Goal: Transaction & Acquisition: Purchase product/service

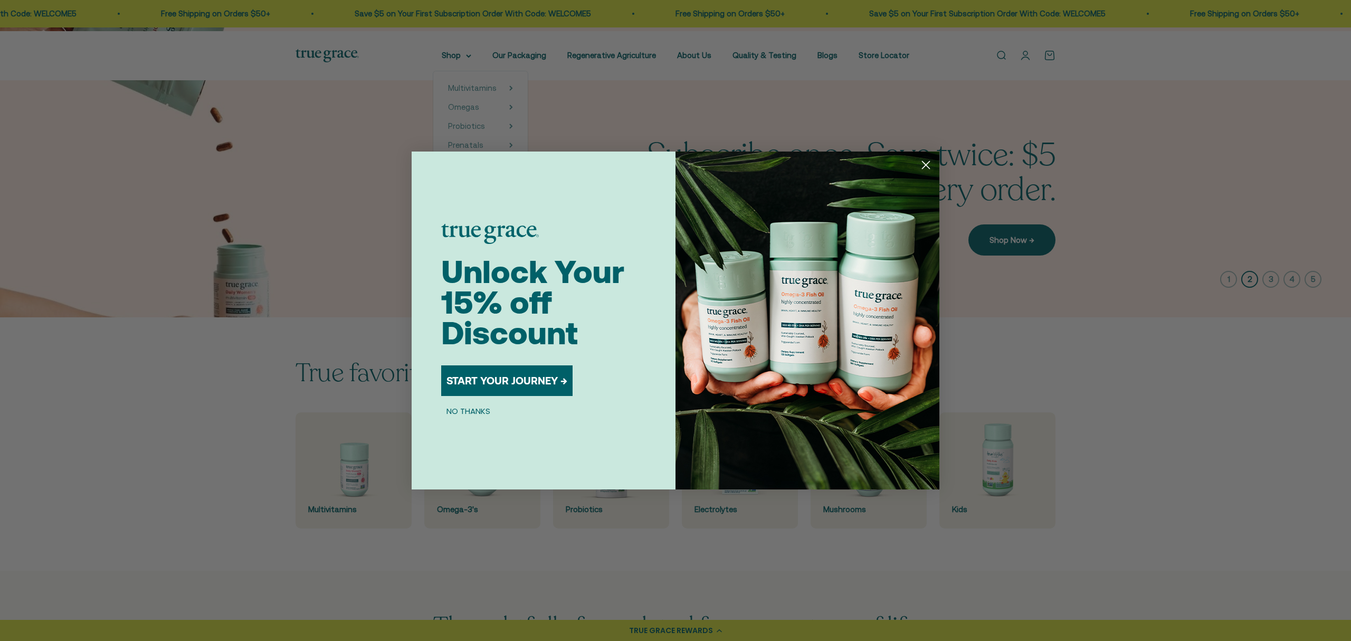
click at [448, 178] on div "Unlock Your 15% off Discount START YOUR JOURNEY → NO THANKS" at bounding box center [558, 320] width 234 height 338
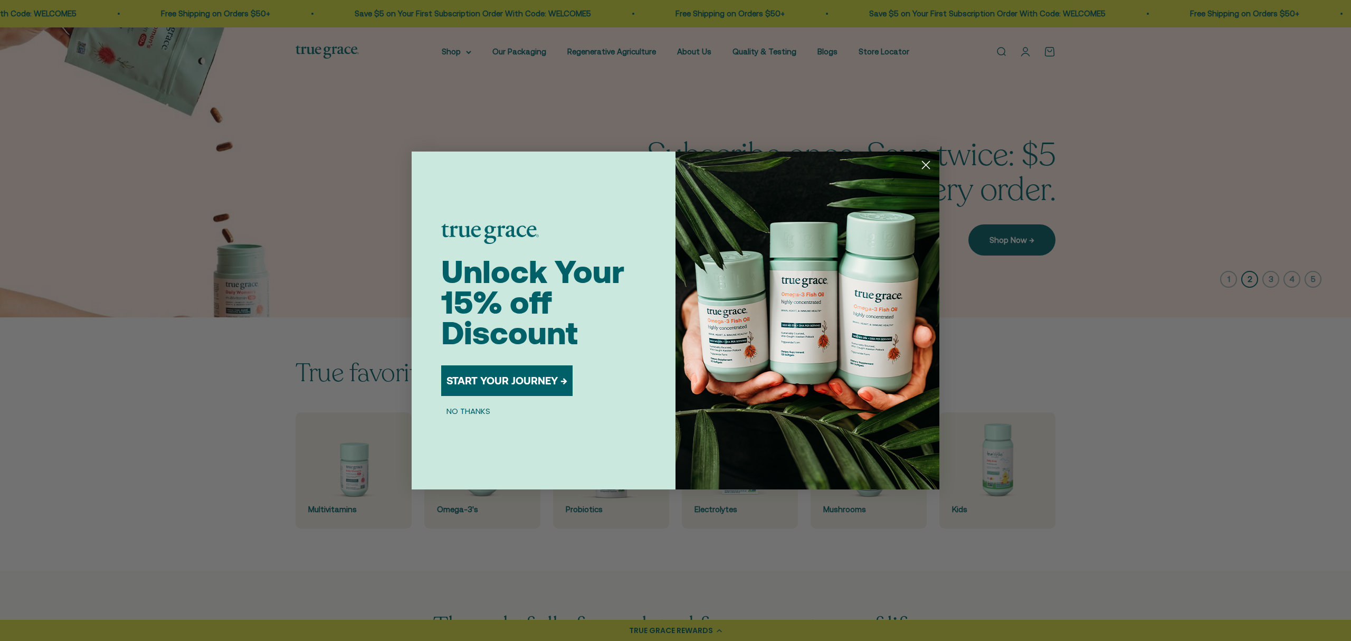
click at [930, 163] on circle "Close dialog" at bounding box center [925, 164] width 17 height 17
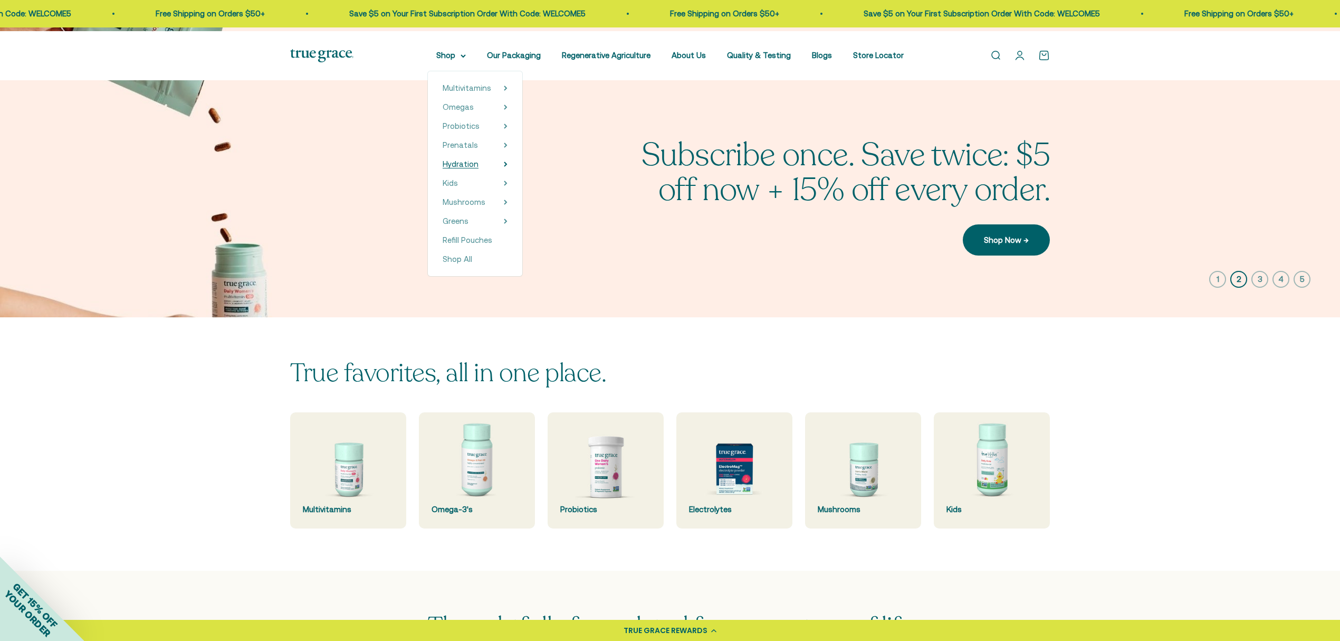
click at [458, 168] on span "Hydration" at bounding box center [461, 163] width 36 height 9
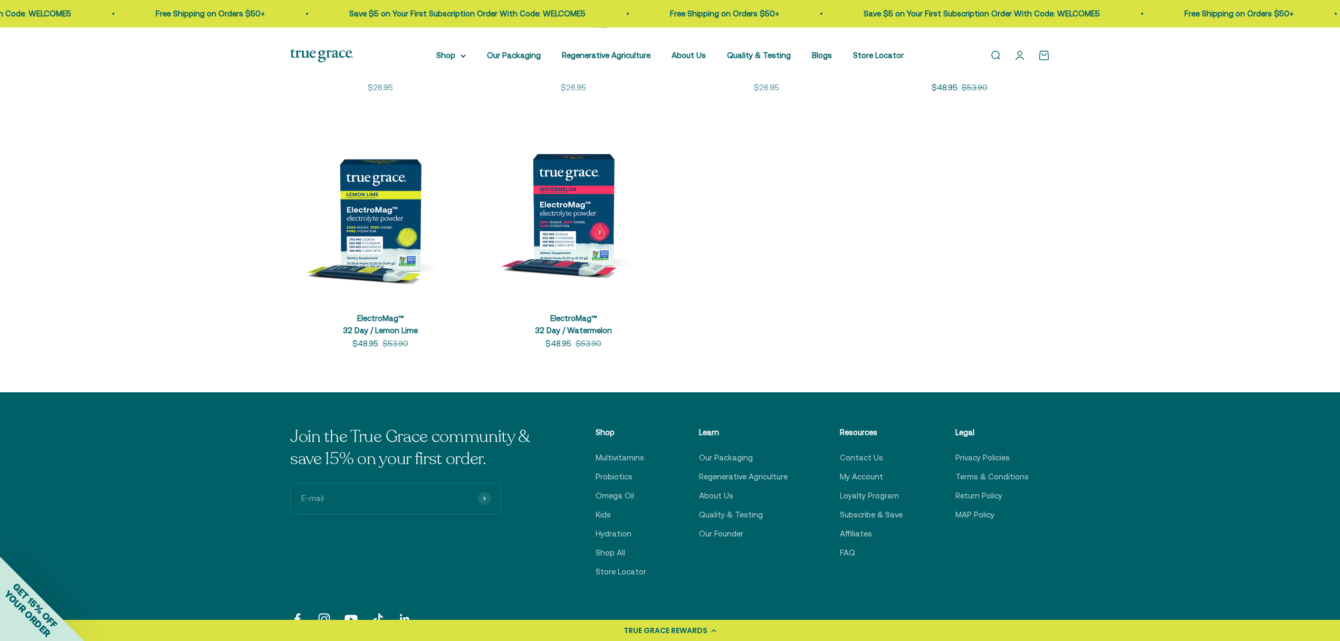
scroll to position [492, 0]
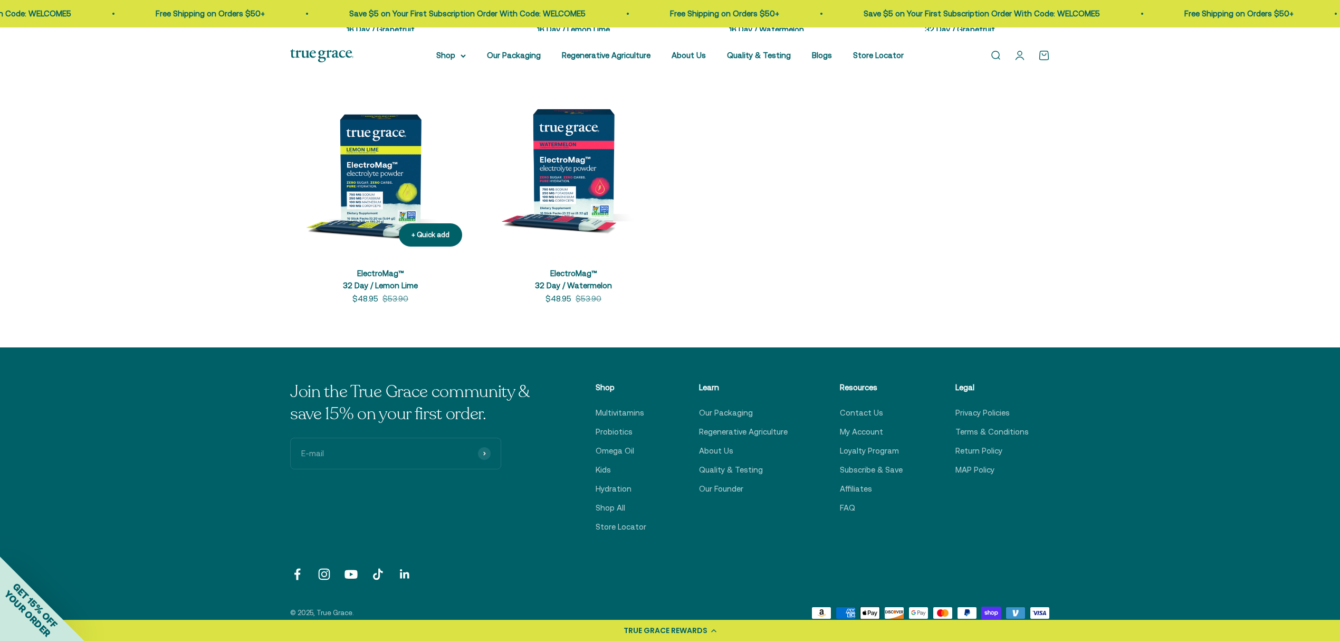
click at [386, 290] on link "ElectroMag™ 32 Day / Lemon Lime" at bounding box center [380, 279] width 75 height 21
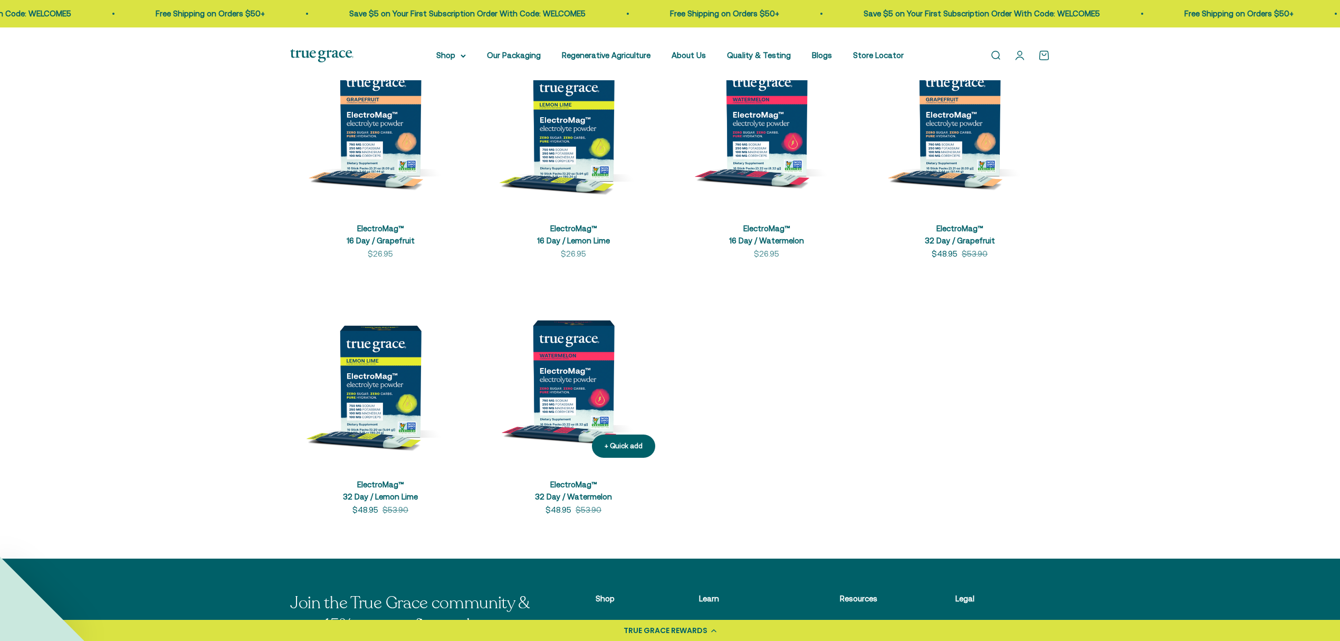
click at [565, 410] on img at bounding box center [573, 376] width 180 height 180
click at [385, 435] on img at bounding box center [380, 376] width 180 height 180
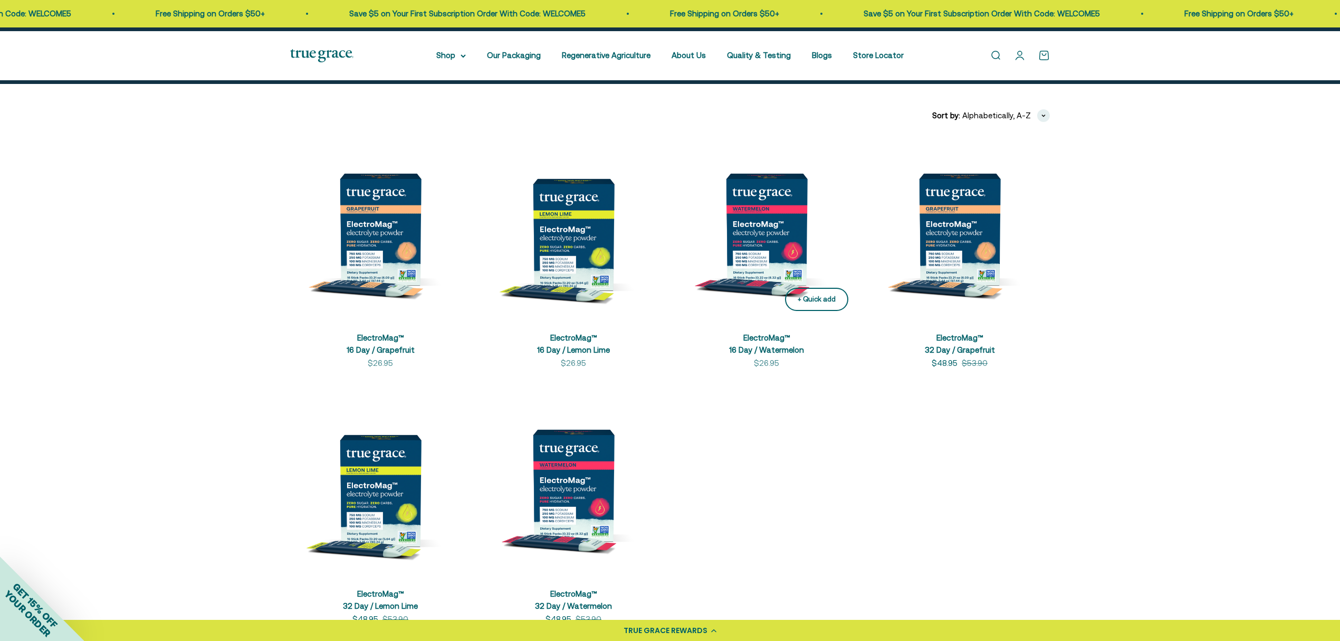
scroll to position [351, 0]
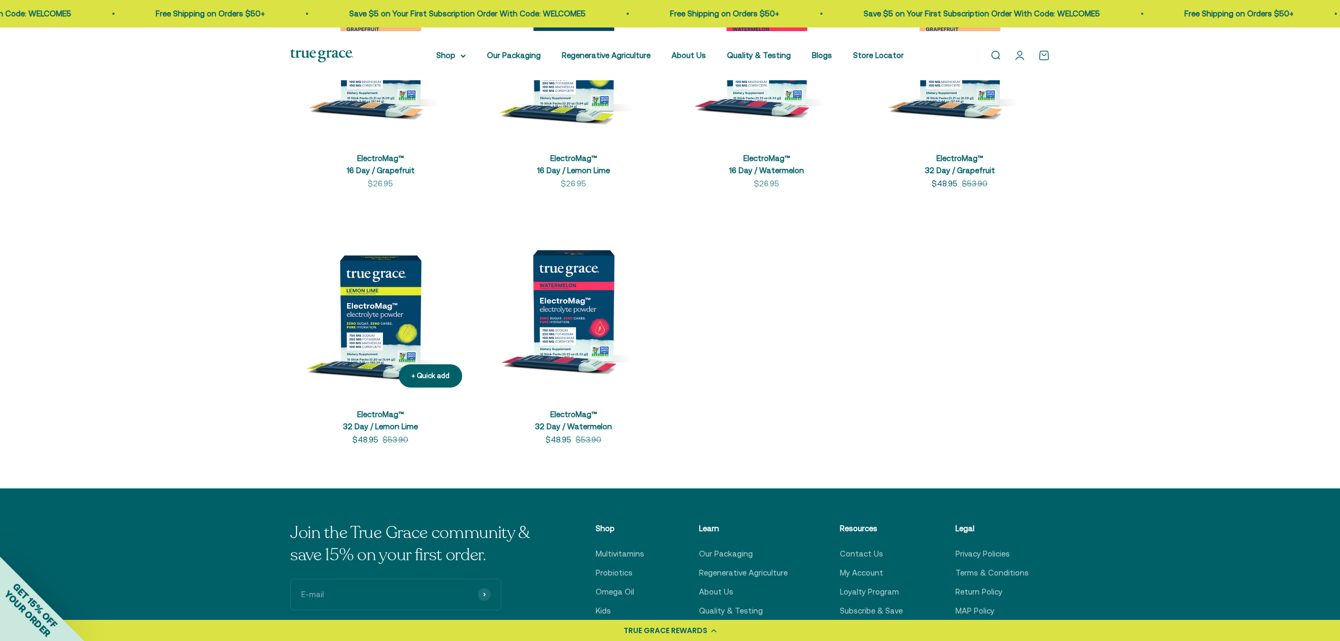
click at [374, 370] on img at bounding box center [380, 305] width 180 height 180
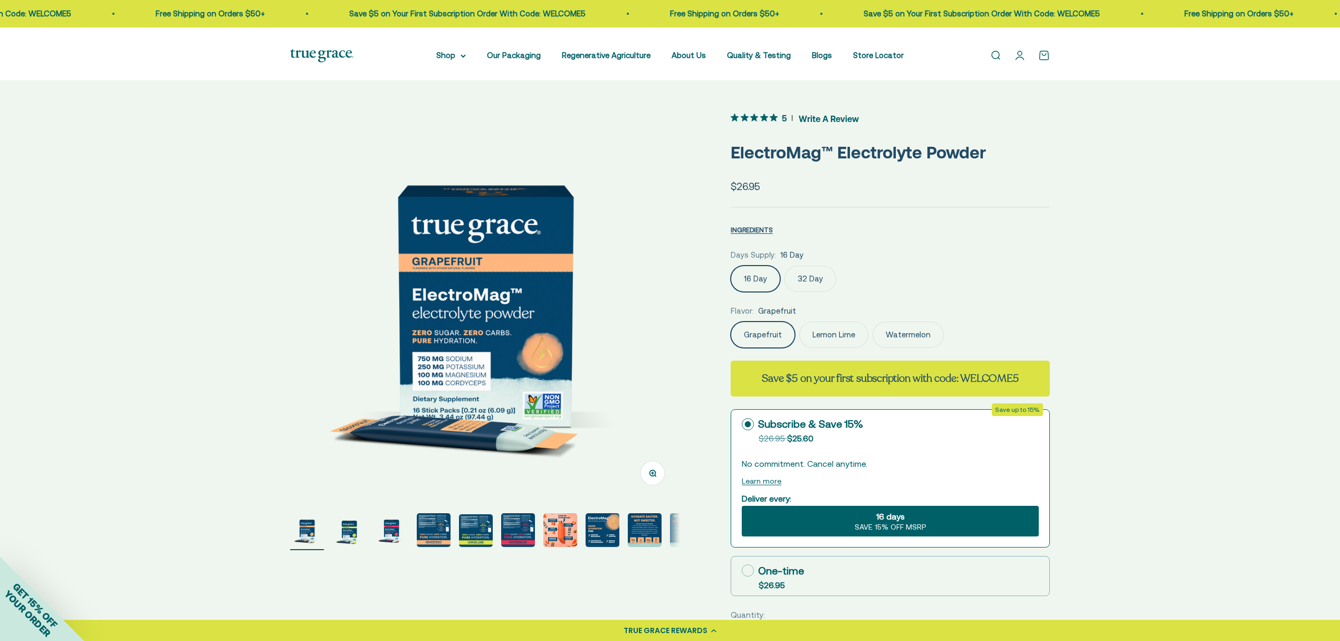
click at [351, 536] on img "Go to item 2" at bounding box center [349, 530] width 34 height 34
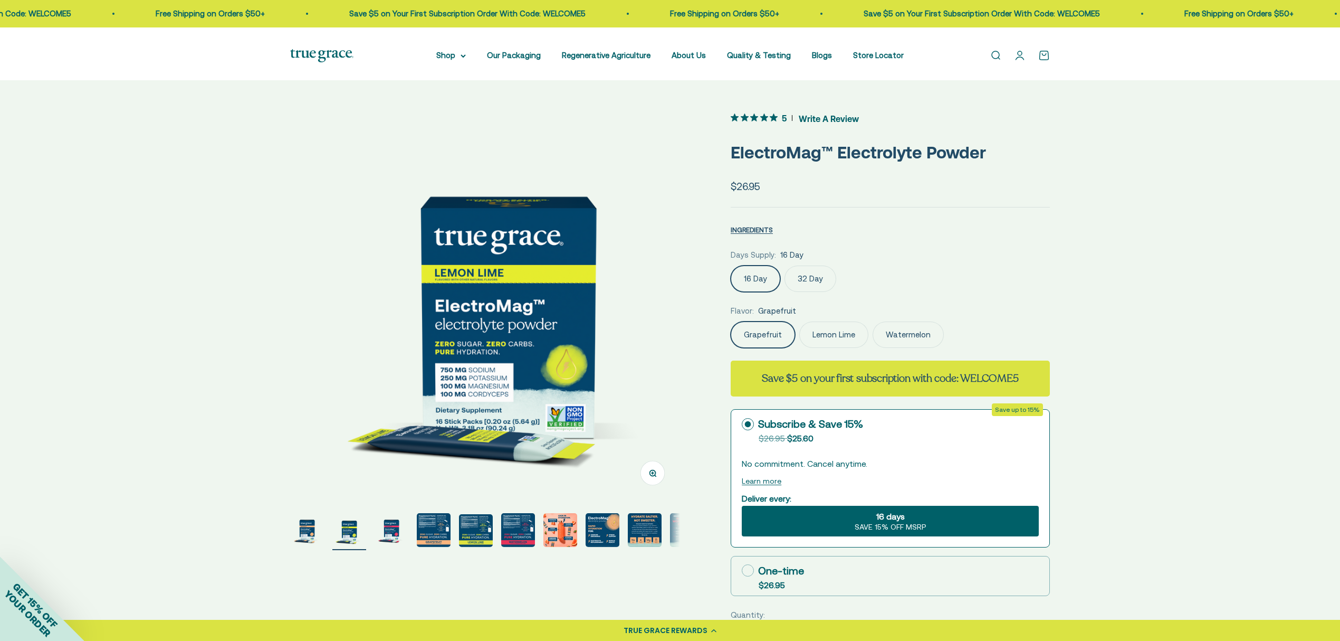
scroll to position [0, 401]
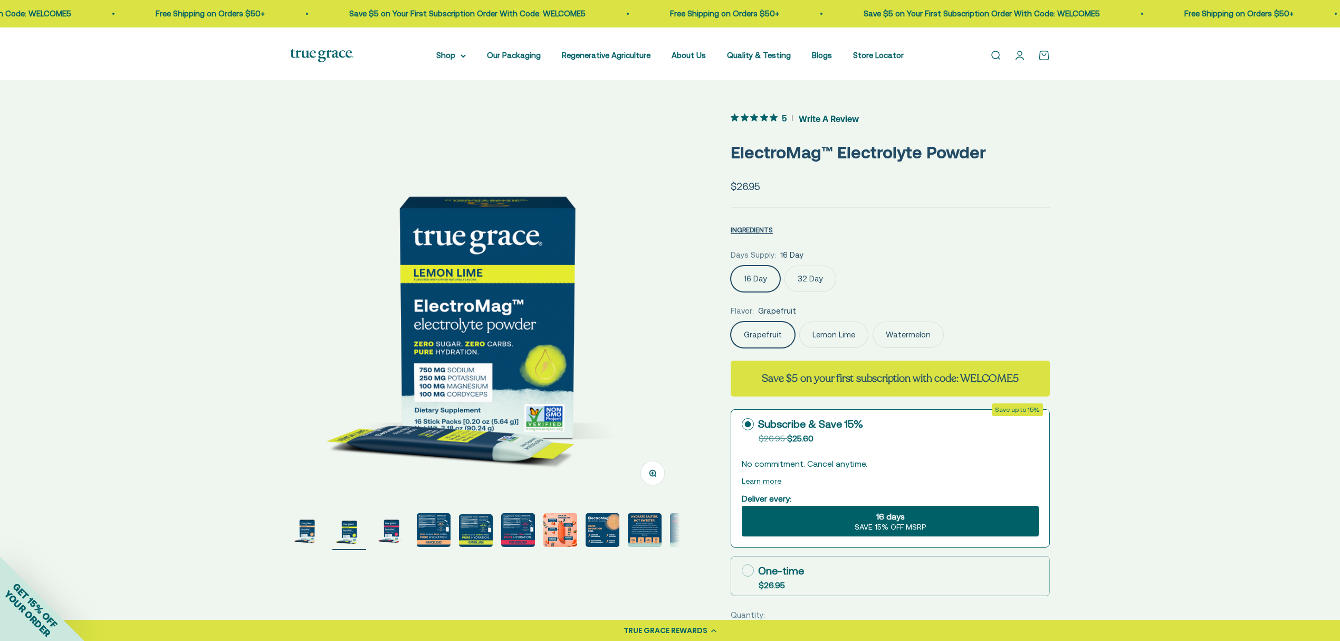
click at [834, 292] on label "32 Day" at bounding box center [811, 278] width 52 height 26
click at [731, 265] on input "32 Day" at bounding box center [730, 265] width 1 height 1
click at [854, 348] on label "Lemon Lime" at bounding box center [834, 334] width 69 height 26
click at [731, 321] on input "Lemon Lime" at bounding box center [730, 321] width 1 height 1
click at [790, 348] on label "Grapefruit" at bounding box center [763, 334] width 64 height 26
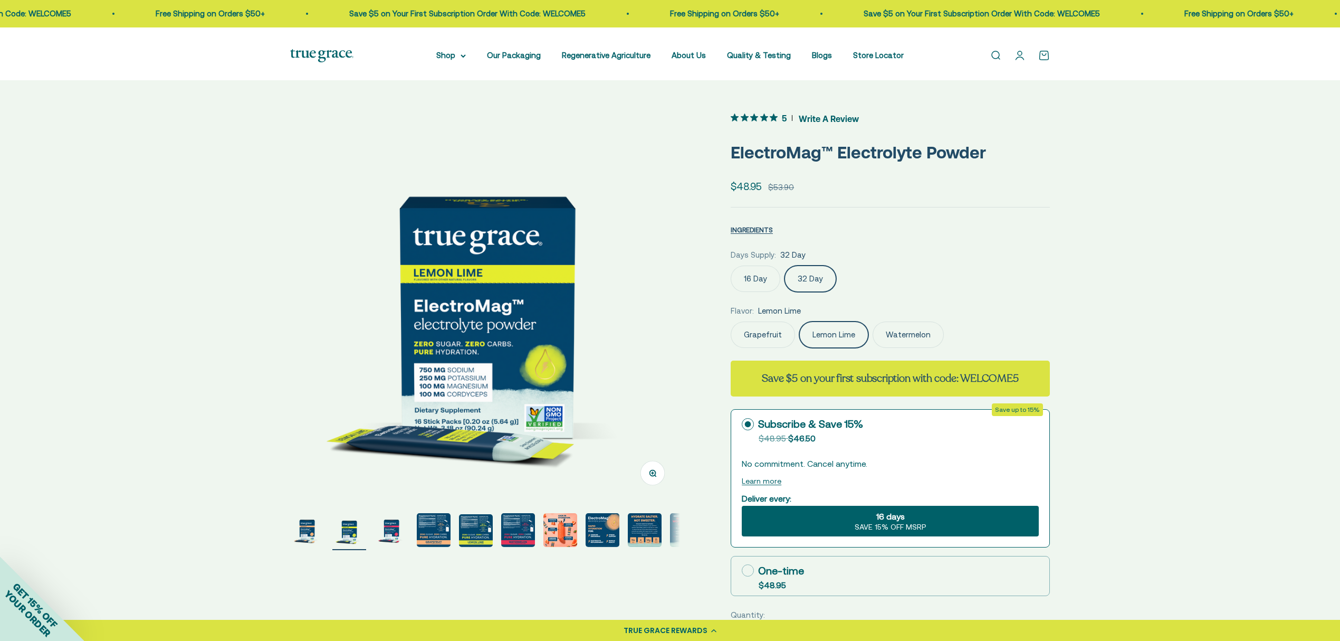
click at [731, 321] on input "Grapefruit" at bounding box center [730, 321] width 1 height 1
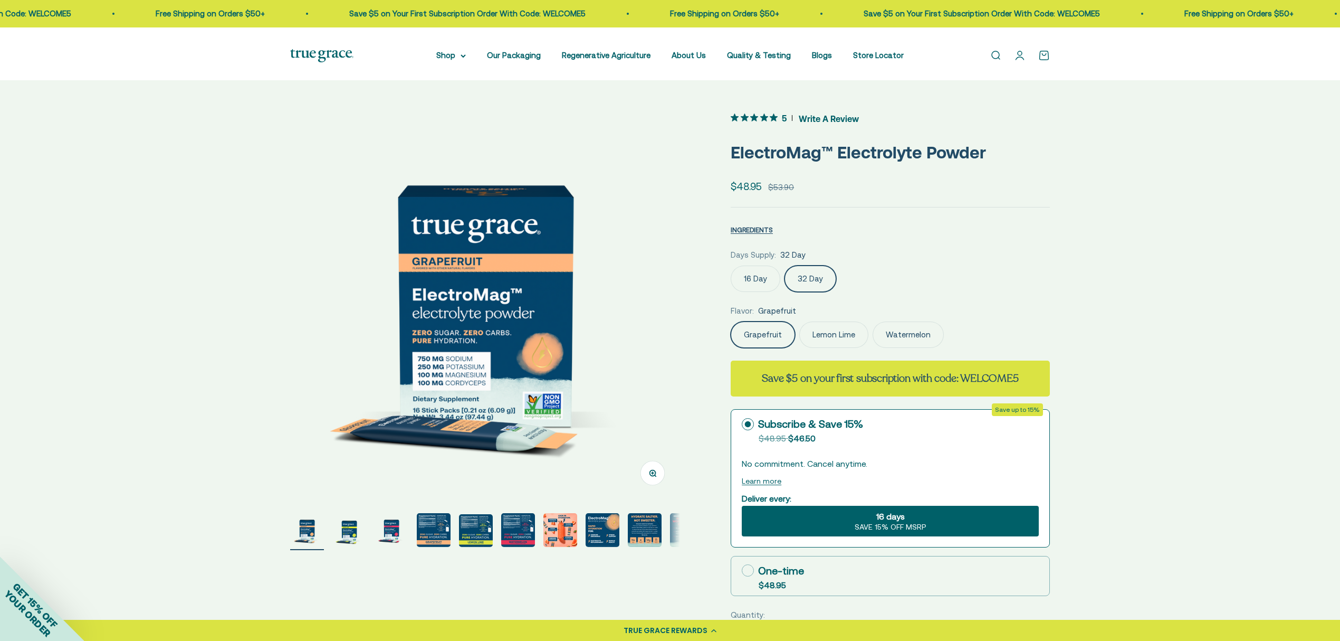
click at [931, 348] on label "Watermelon" at bounding box center [908, 334] width 71 height 26
click at [731, 321] on input "Watermelon" at bounding box center [730, 321] width 1 height 1
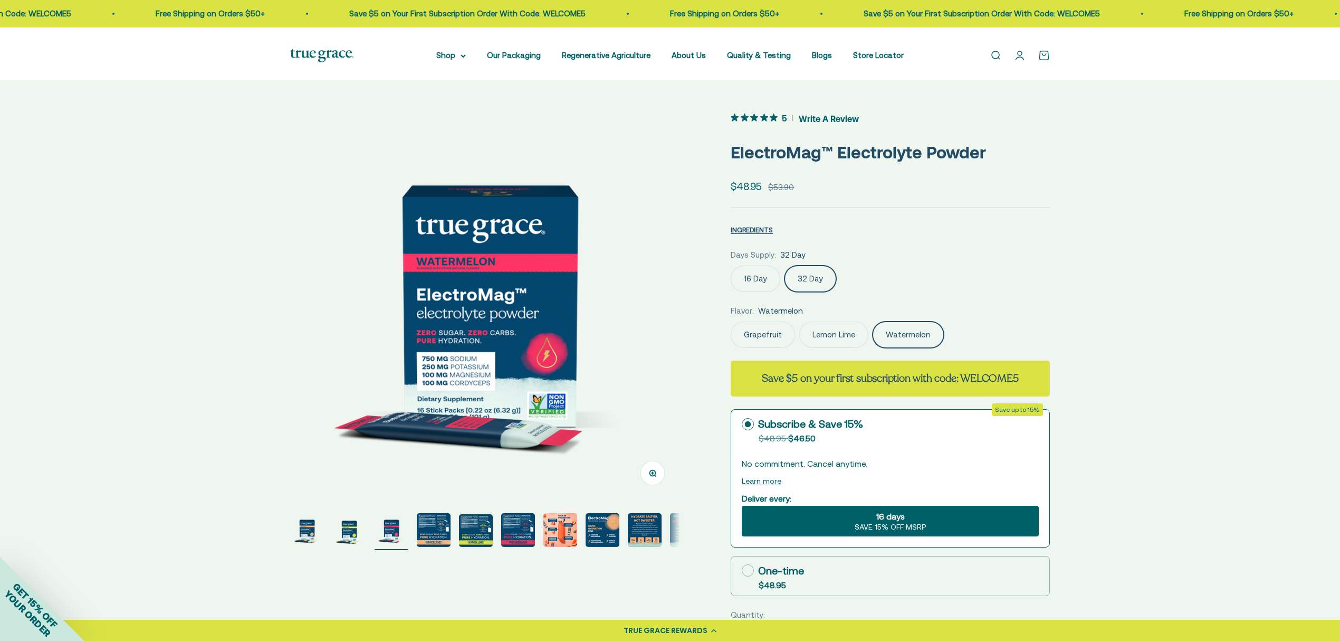
click at [858, 348] on label "Lemon Lime" at bounding box center [834, 334] width 69 height 26
click at [731, 321] on input "Lemon Lime" at bounding box center [730, 321] width 1 height 1
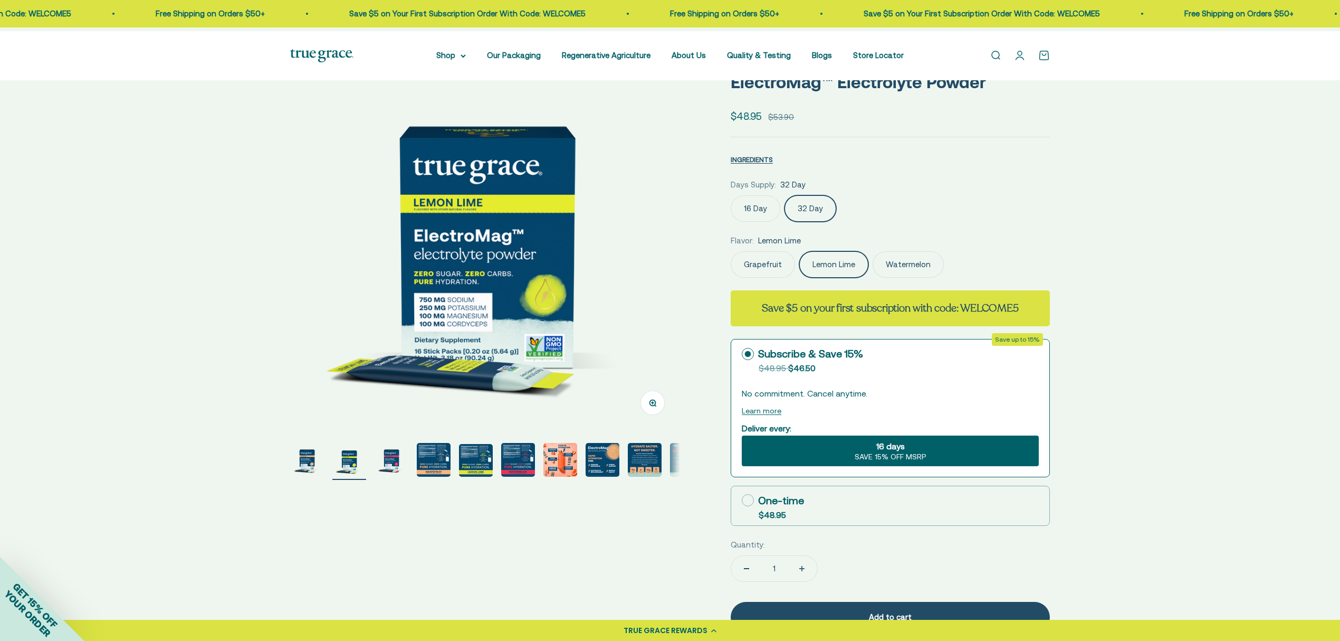
scroll to position [140, 0]
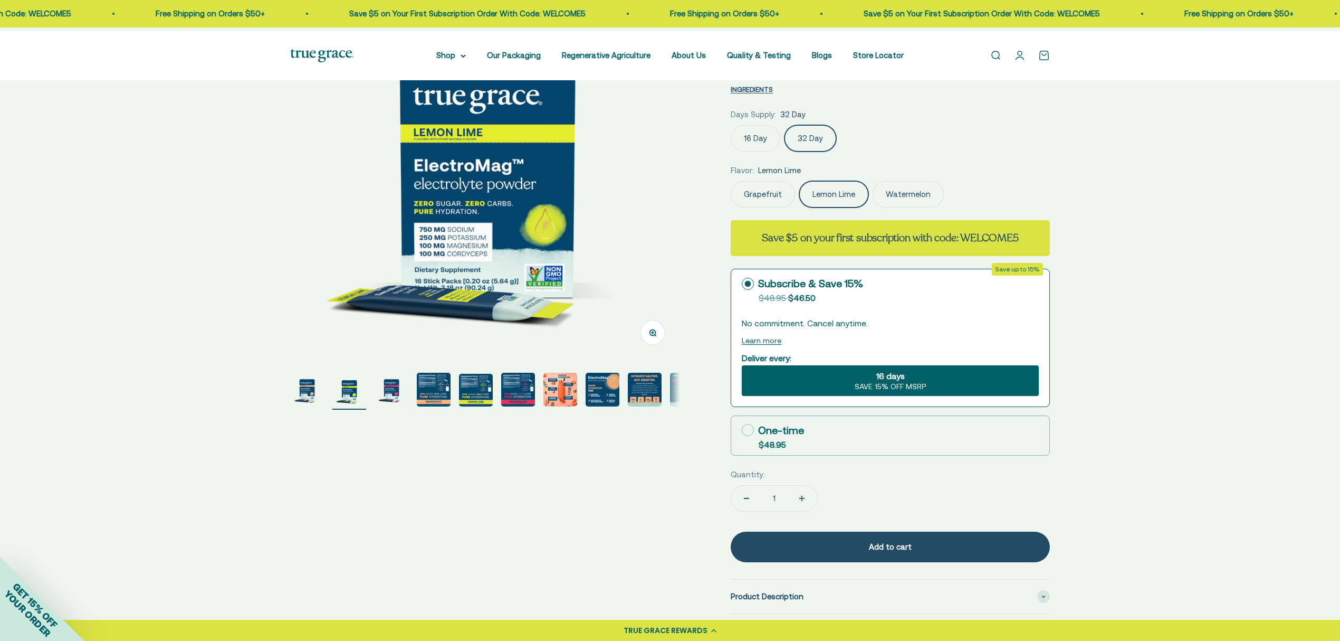
click at [754, 436] on icon at bounding box center [748, 430] width 12 height 12
click at [742, 430] on input "One-time $48.95" at bounding box center [741, 430] width 1 height 1
radio input "true"
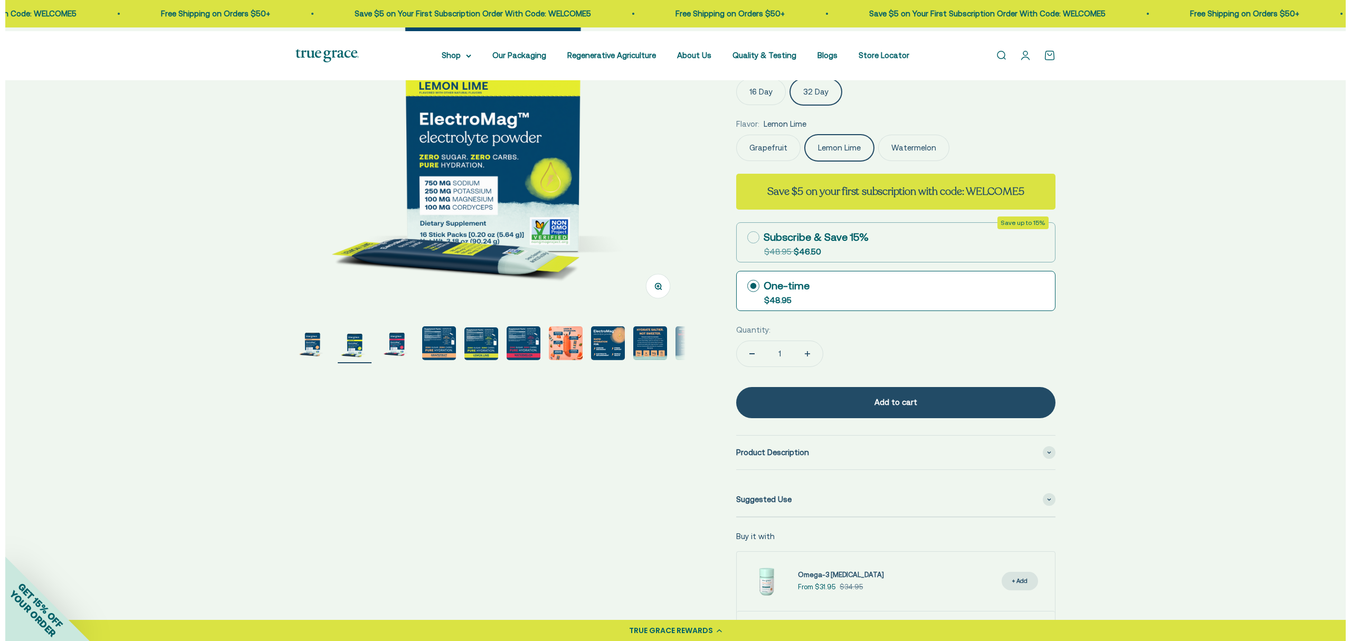
scroll to position [211, 0]
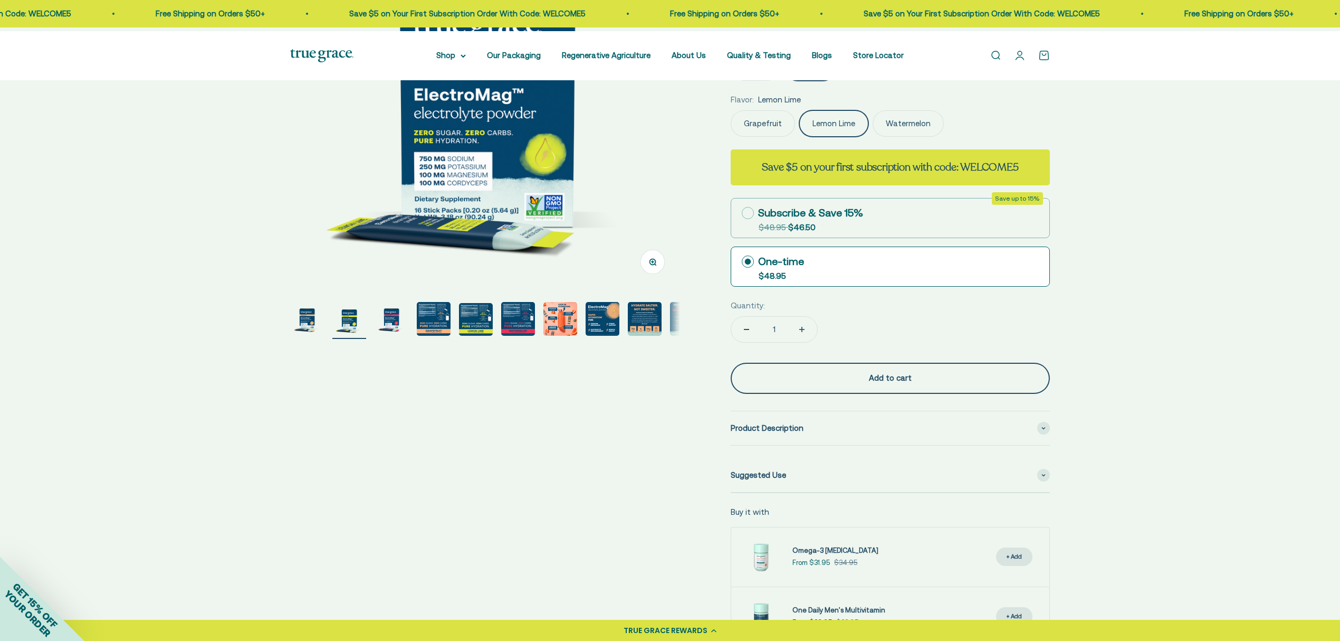
click at [906, 384] on div "Add to cart" at bounding box center [890, 378] width 277 height 13
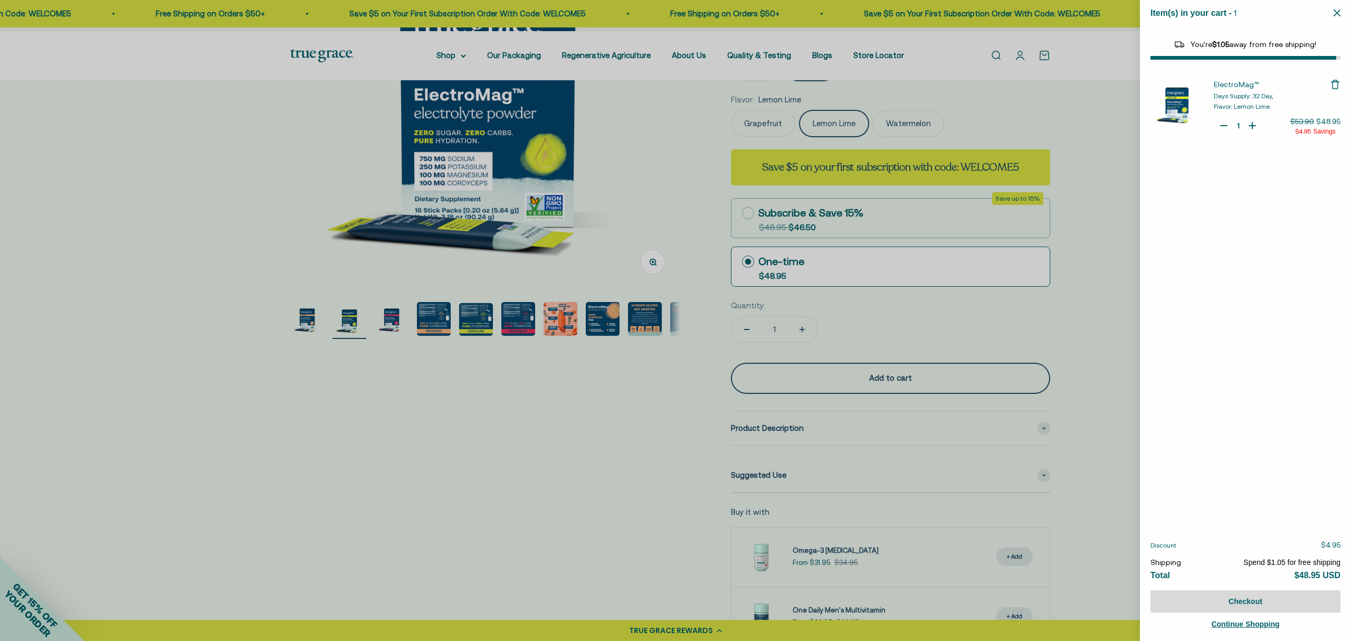
select select "44163639509206"
select select "40055698129088"
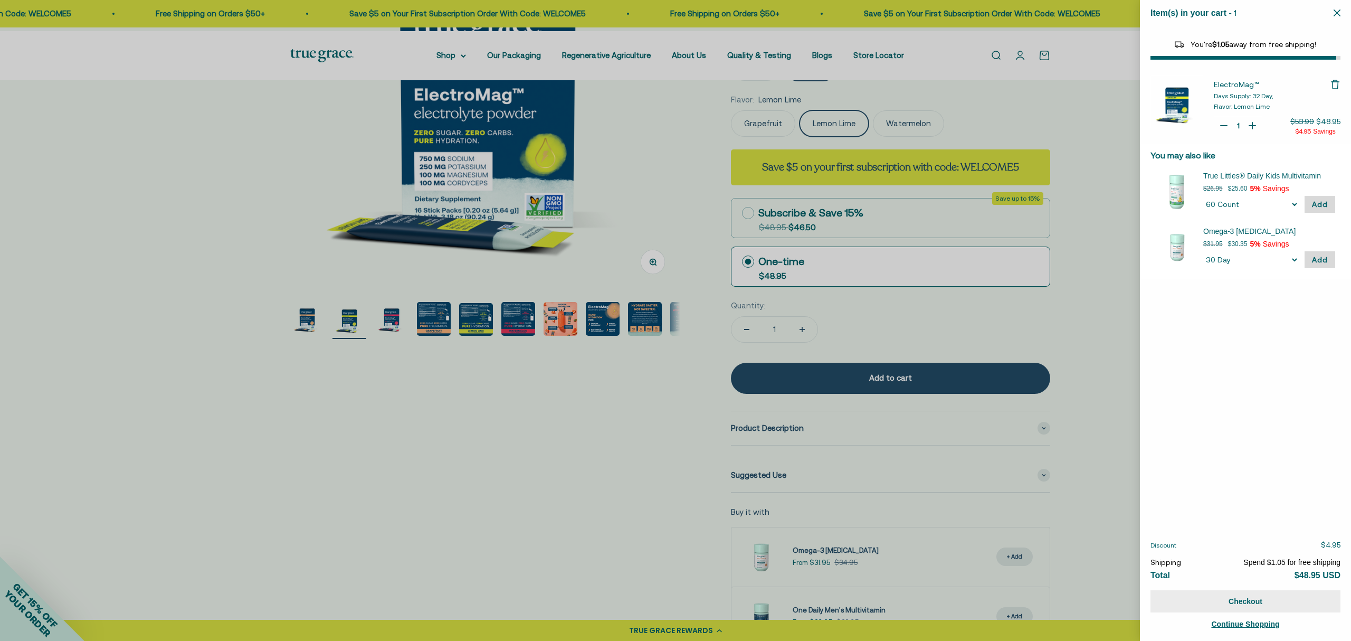
click at [1257, 596] on button "Checkout" at bounding box center [1245, 601] width 190 height 22
